Goal: Information Seeking & Learning: Understand process/instructions

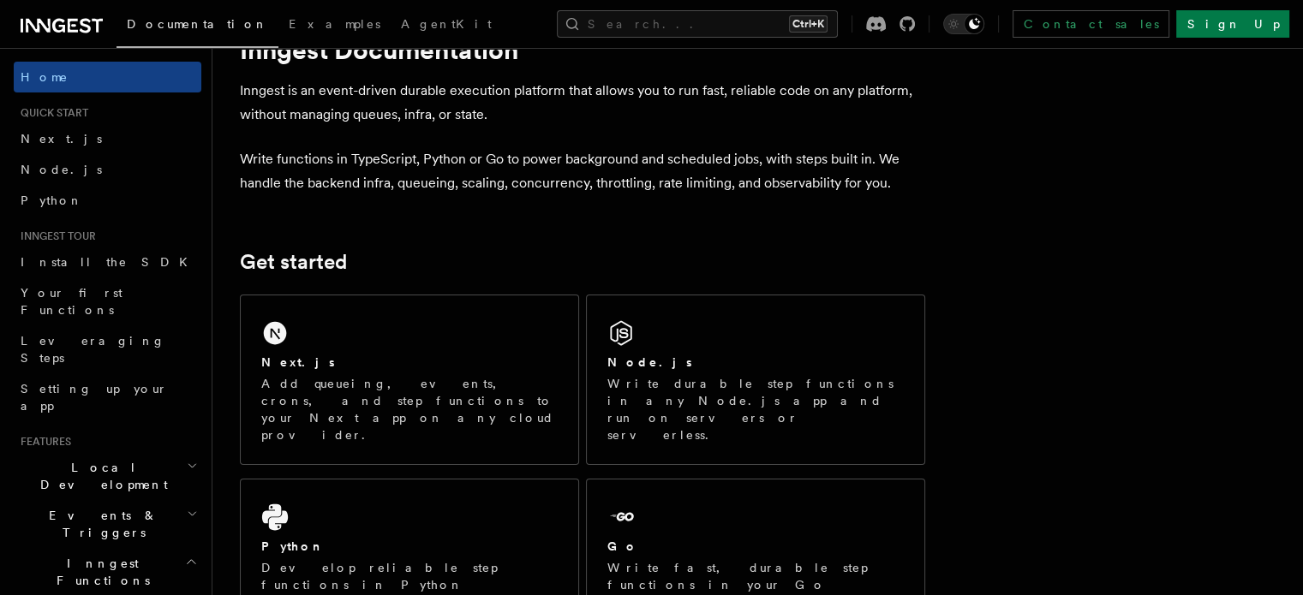
scroll to position [70, 0]
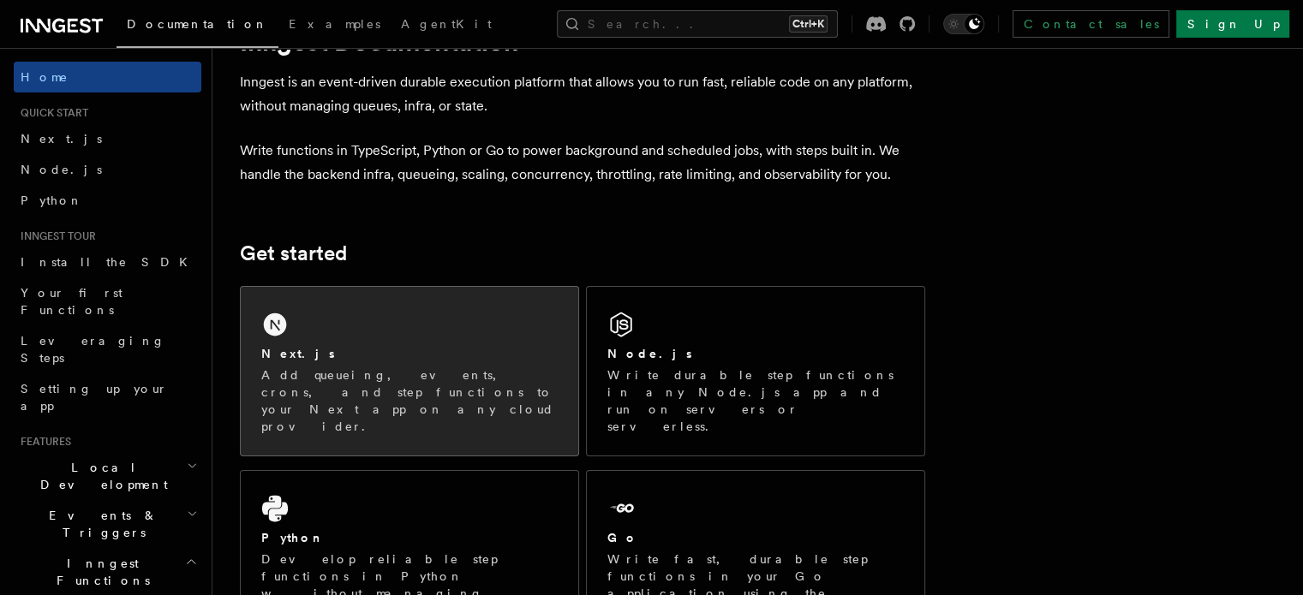
click at [410, 342] on div "Next.js Add queueing, events, crons, and step functions to your Next app on any…" at bounding box center [410, 371] width 338 height 169
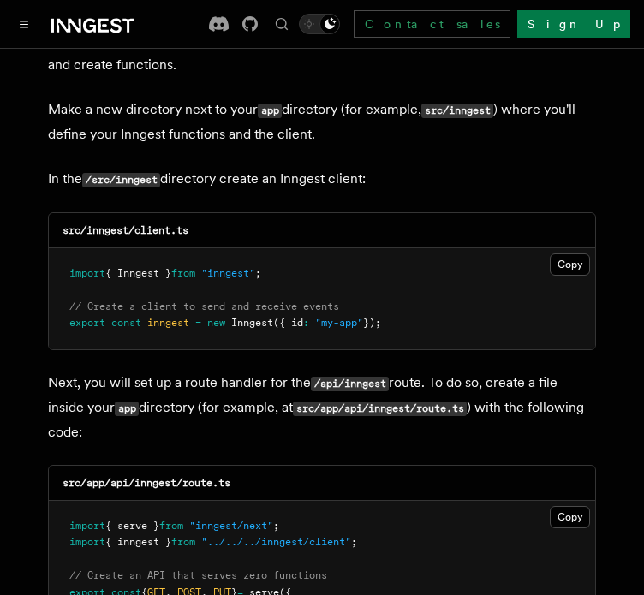
scroll to position [2128, 0]
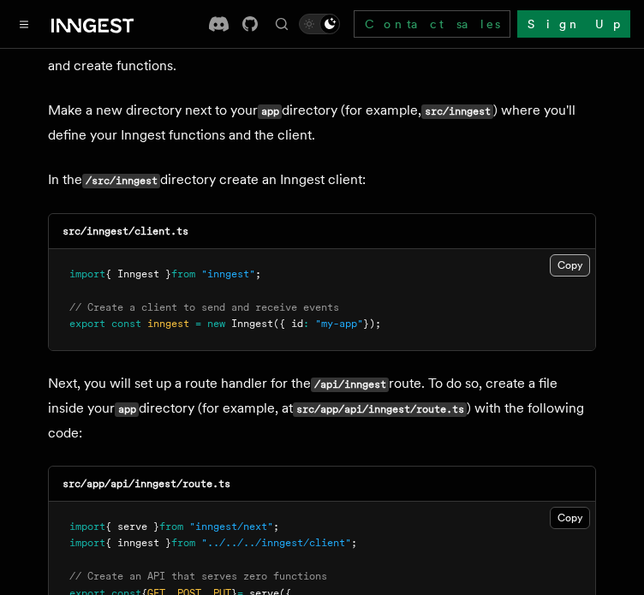
click at [574, 254] on button "Copy Copied" at bounding box center [570, 265] width 40 height 22
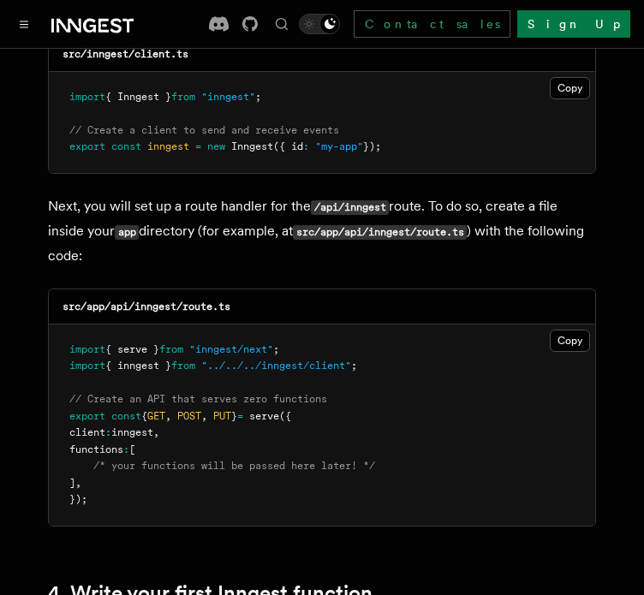
scroll to position [2306, 0]
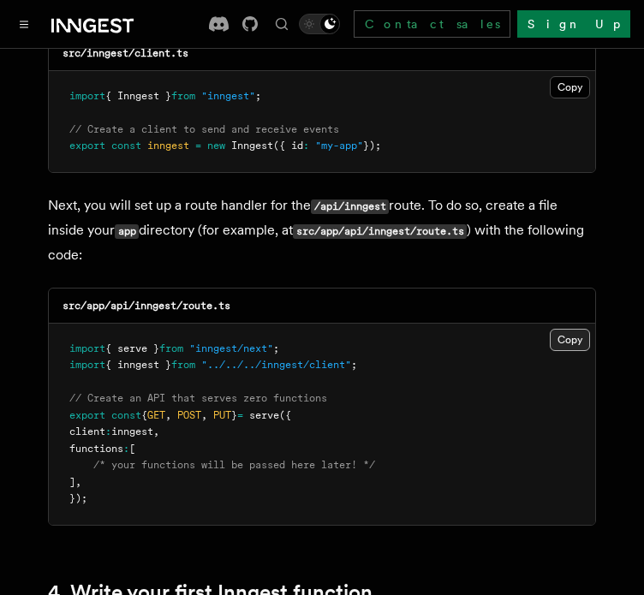
click at [570, 329] on button "Copy Copied" at bounding box center [570, 340] width 40 height 22
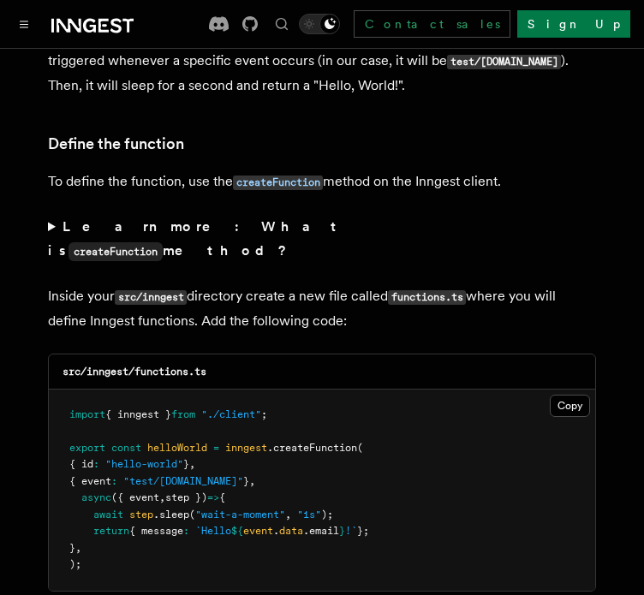
scroll to position [2901, 0]
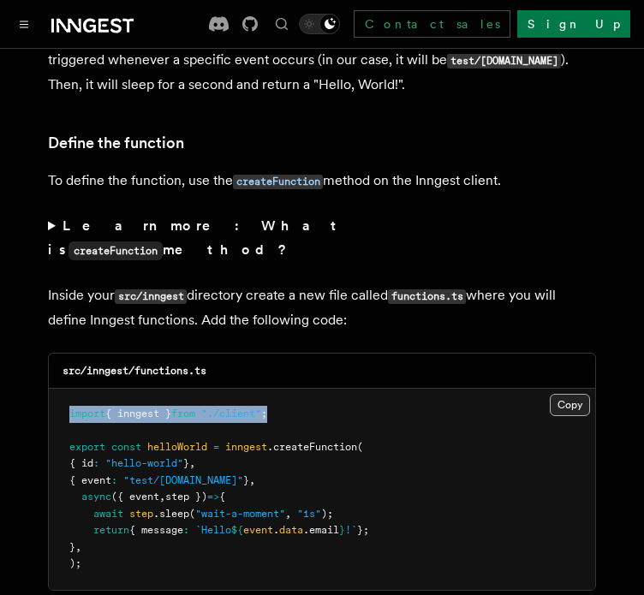
drag, startPoint x: 595, startPoint y: 337, endPoint x: 583, endPoint y: 337, distance: 12.8
click at [583, 353] on div "src/inngest/functions.ts Copy Copied import { inngest } from "./client" ; expor…" at bounding box center [322, 472] width 548 height 238
click at [583, 394] on button "Copy Copied" at bounding box center [570, 405] width 40 height 22
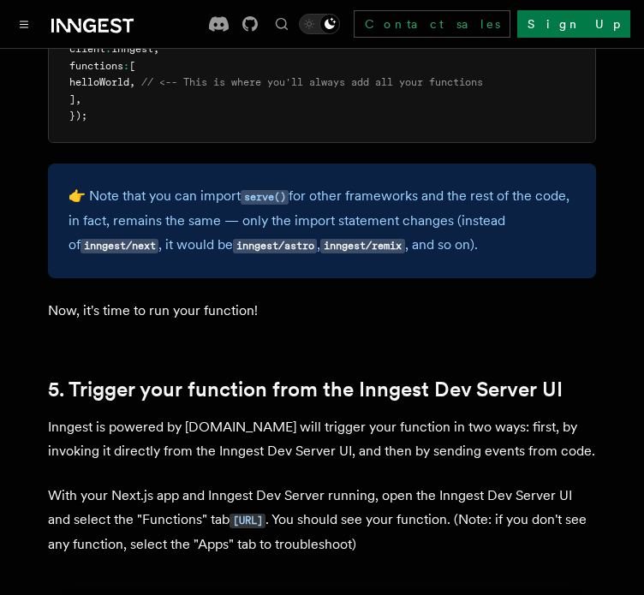
scroll to position [3737, 0]
